Goal: Task Accomplishment & Management: Use online tool/utility

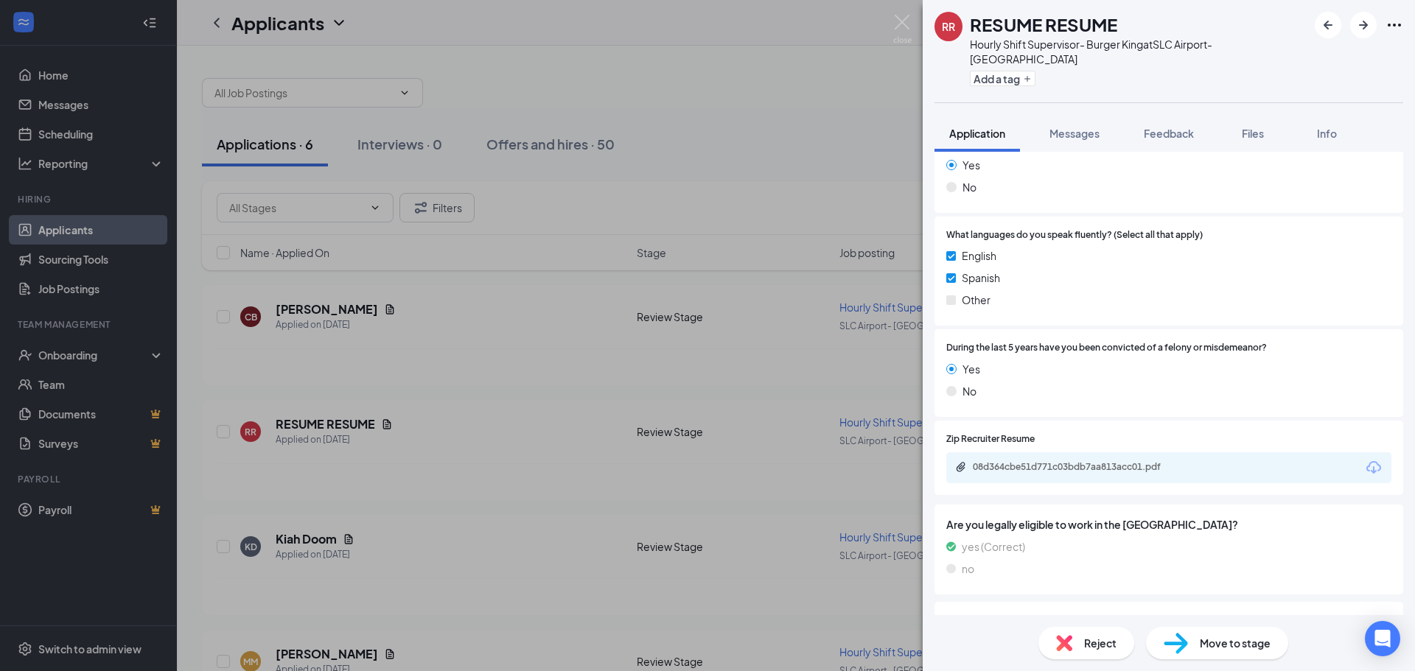
scroll to position [663, 0]
click at [1071, 460] on div "08d364cbe51d771c03bdb7aa813acc01.pdf" at bounding box center [1076, 466] width 206 height 12
click at [491, 315] on div "RR RESUME RESUME Hourly Shift Supervisor- Burger King at [GEOGRAPHIC_DATA]- BK …" at bounding box center [707, 335] width 1415 height 671
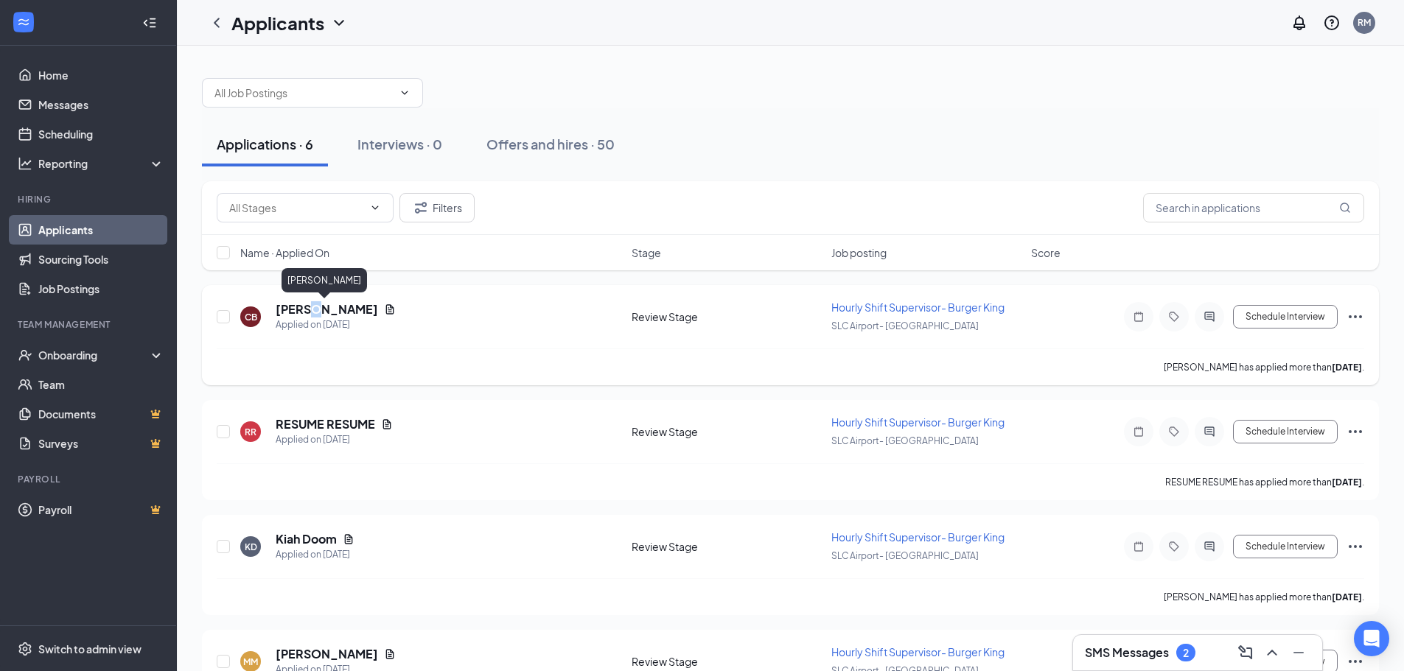
click at [312, 312] on h5 "[PERSON_NAME]" at bounding box center [327, 309] width 102 height 16
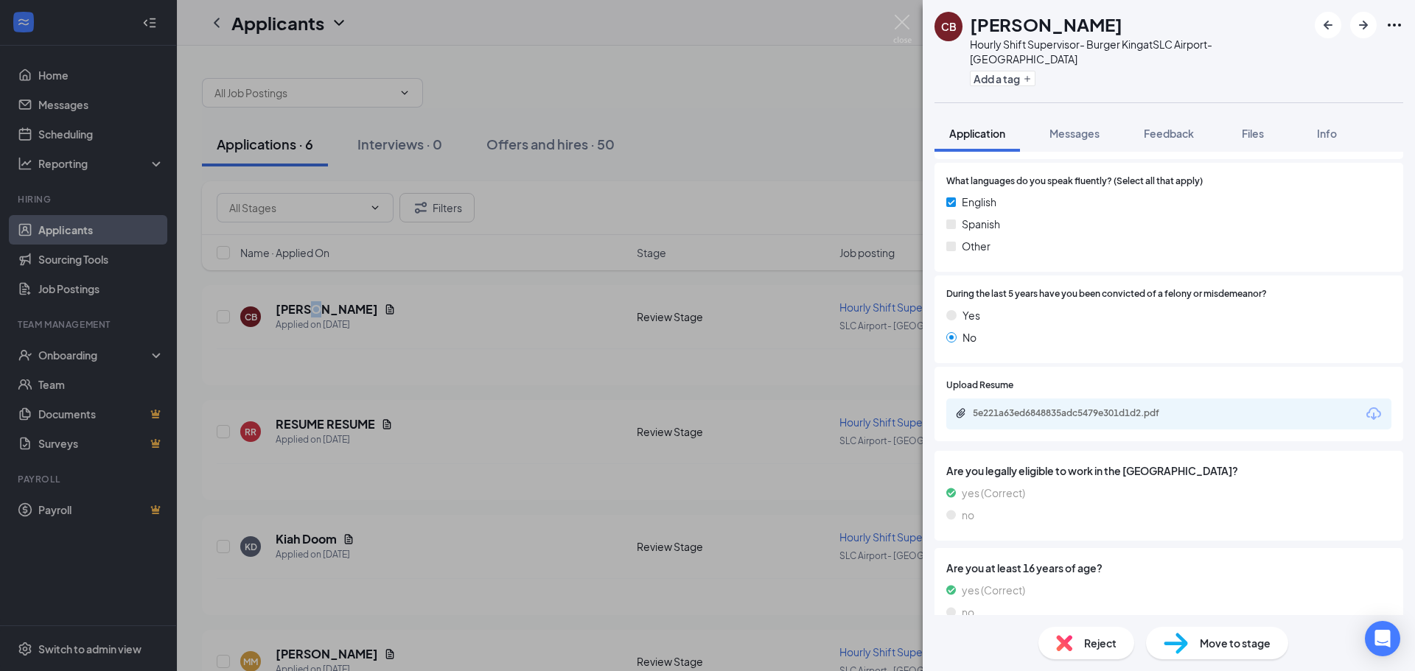
scroll to position [769, 0]
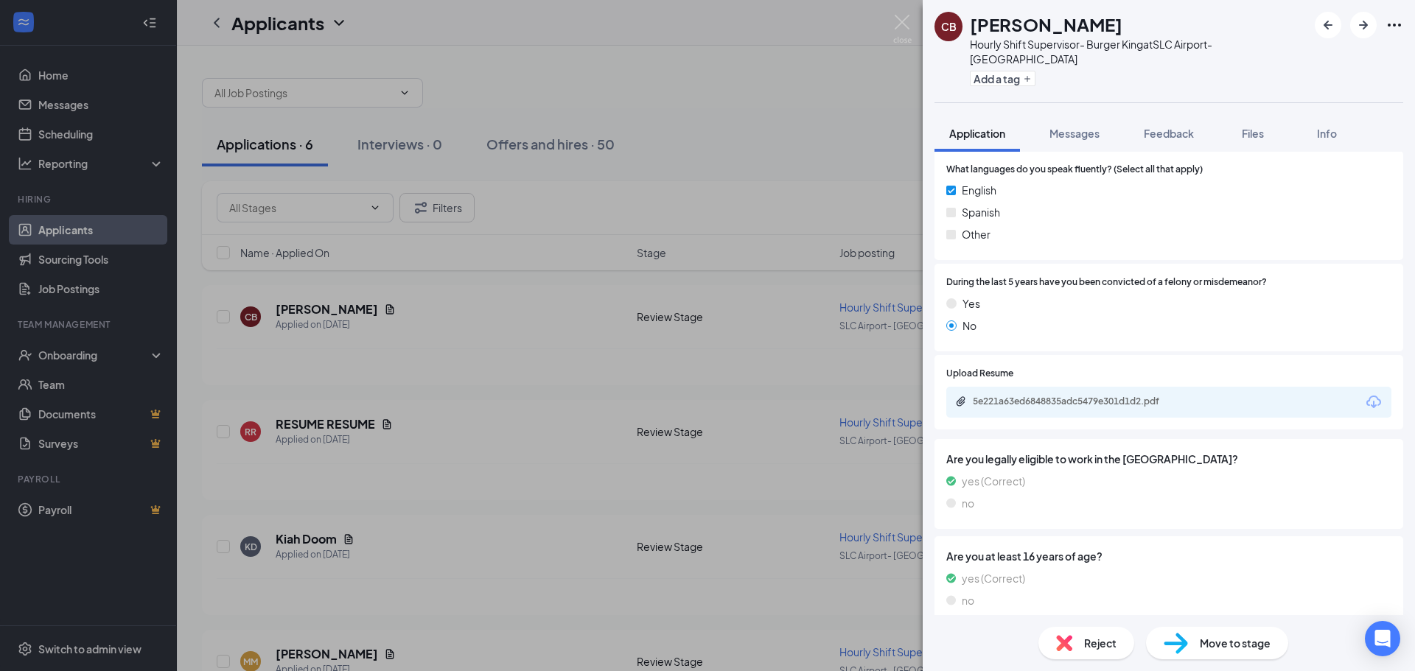
click at [1048, 395] on div "5e221a63ed6848835adc5479e301d1d2.pdf" at bounding box center [1168, 402] width 445 height 31
click at [1037, 396] on div "5e221a63ed6848835adc5479e301d1d2.pdf" at bounding box center [1076, 402] width 206 height 12
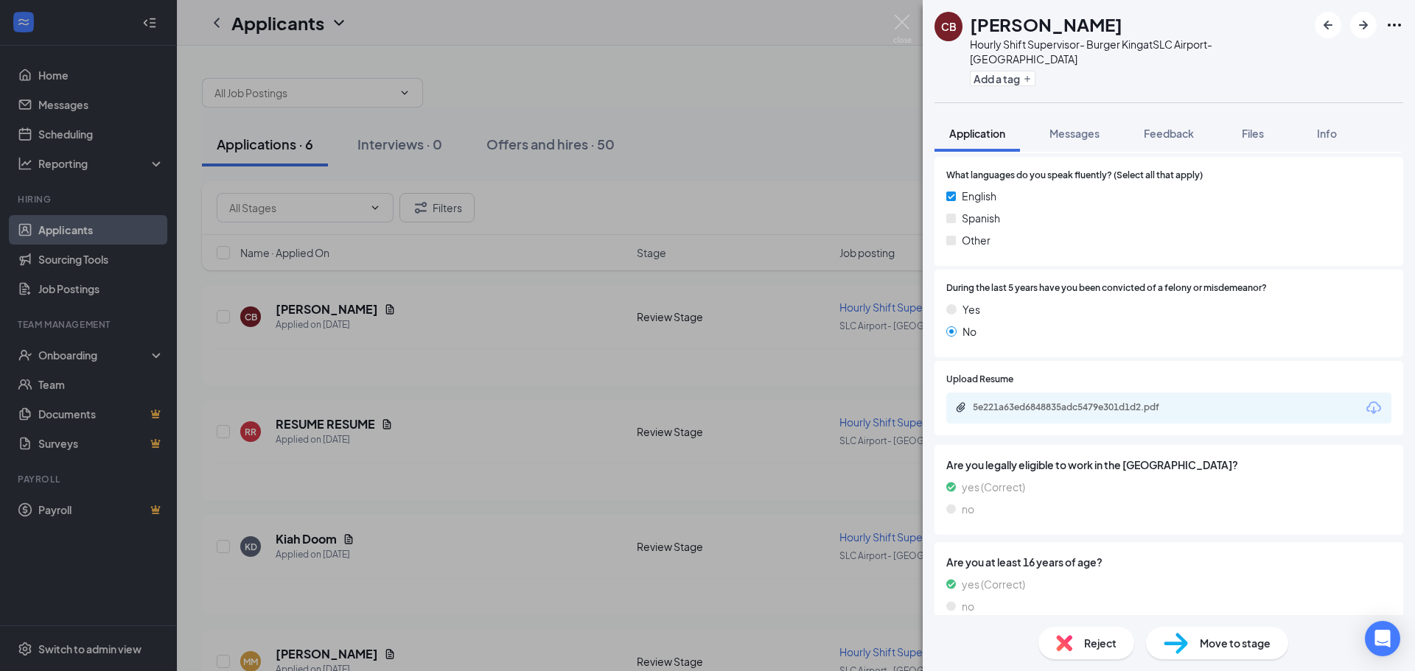
click at [317, 550] on div "[PERSON_NAME] Hourly Shift Supervisor- Burger King at [GEOGRAPHIC_DATA]- BK Add…" at bounding box center [707, 335] width 1415 height 671
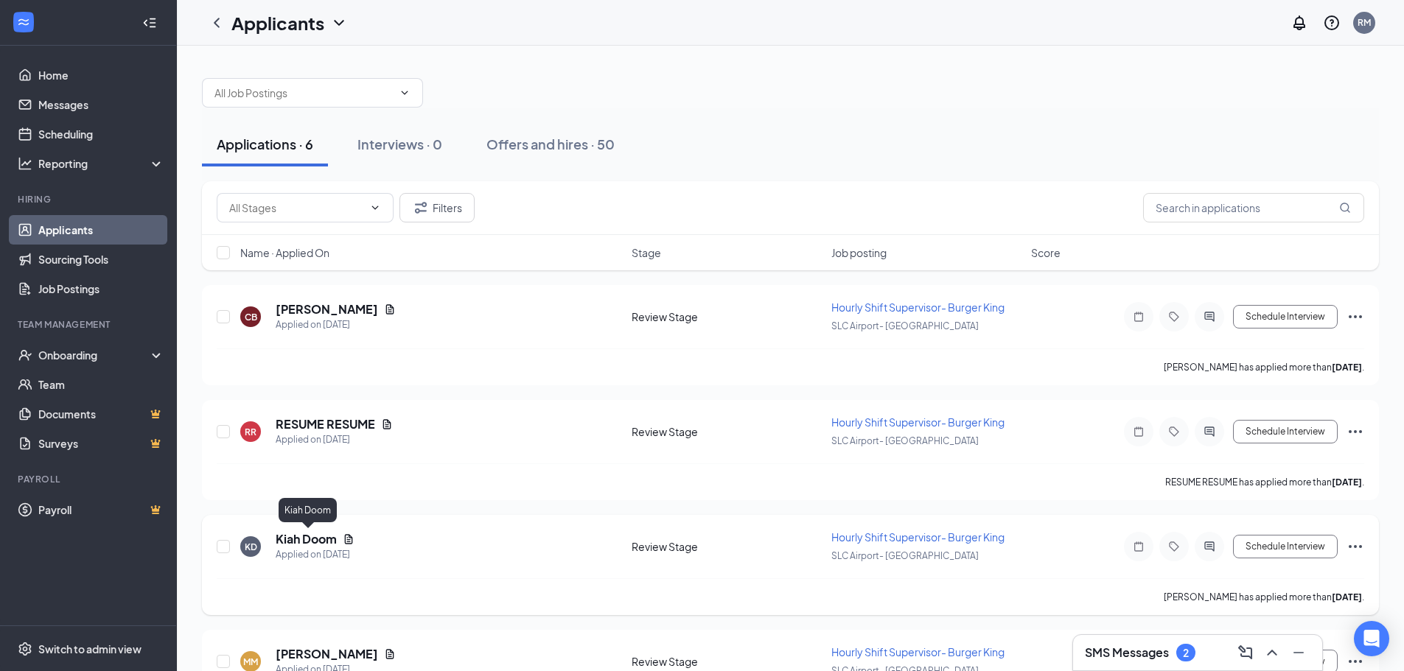
click at [326, 544] on h5 "Kiah Doom" at bounding box center [306, 539] width 61 height 16
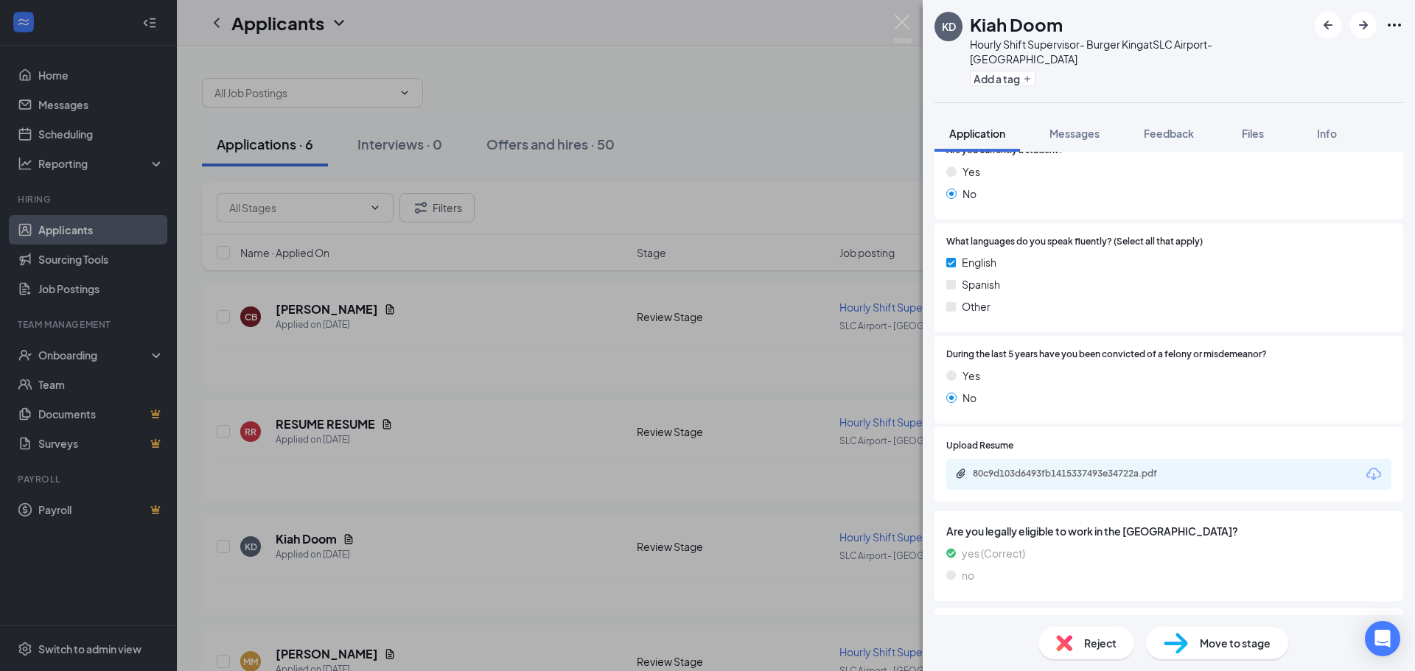
scroll to position [663, 0]
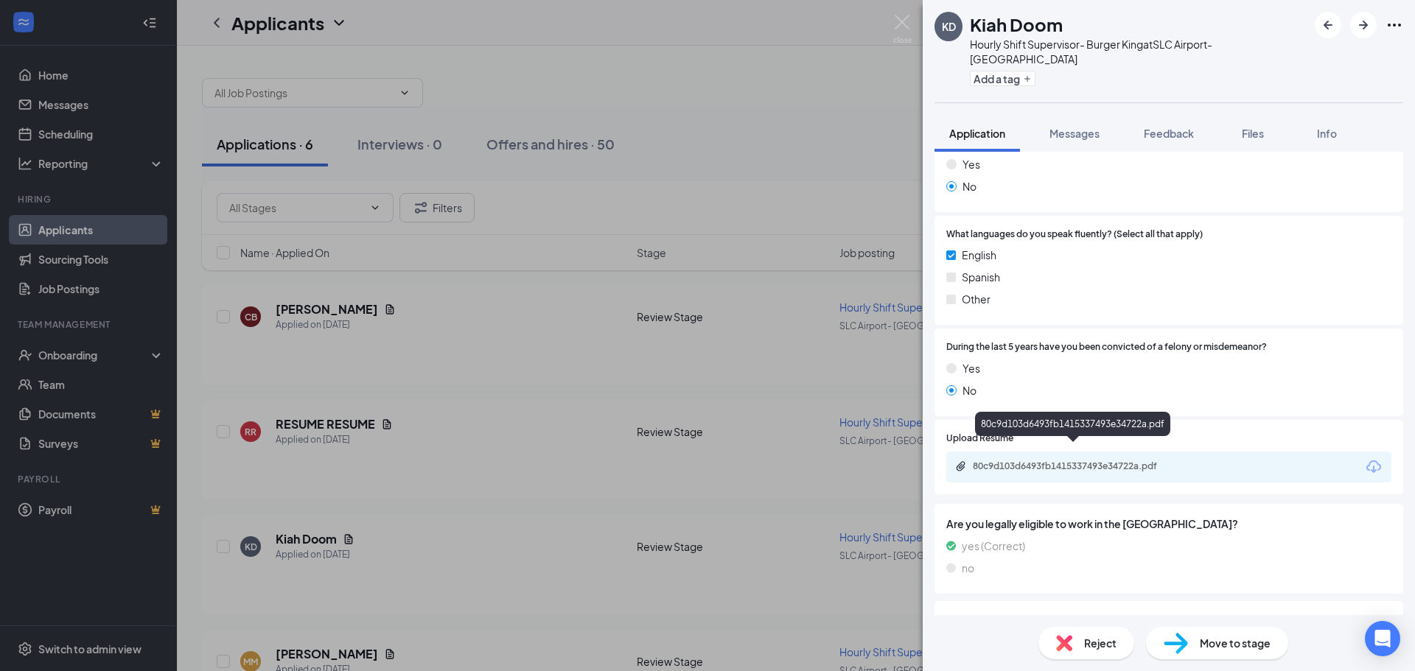
click at [1018, 460] on div "80c9d103d6493fb1415337493e34722a.pdf" at bounding box center [1076, 466] width 206 height 12
